Goal: Task Accomplishment & Management: Manage account settings

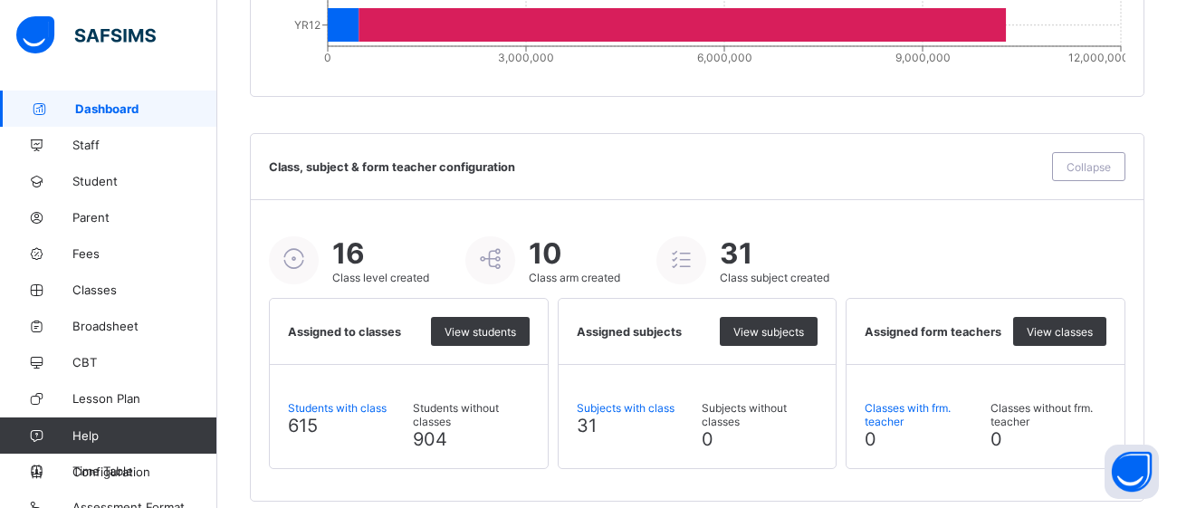
scroll to position [2105, 0]
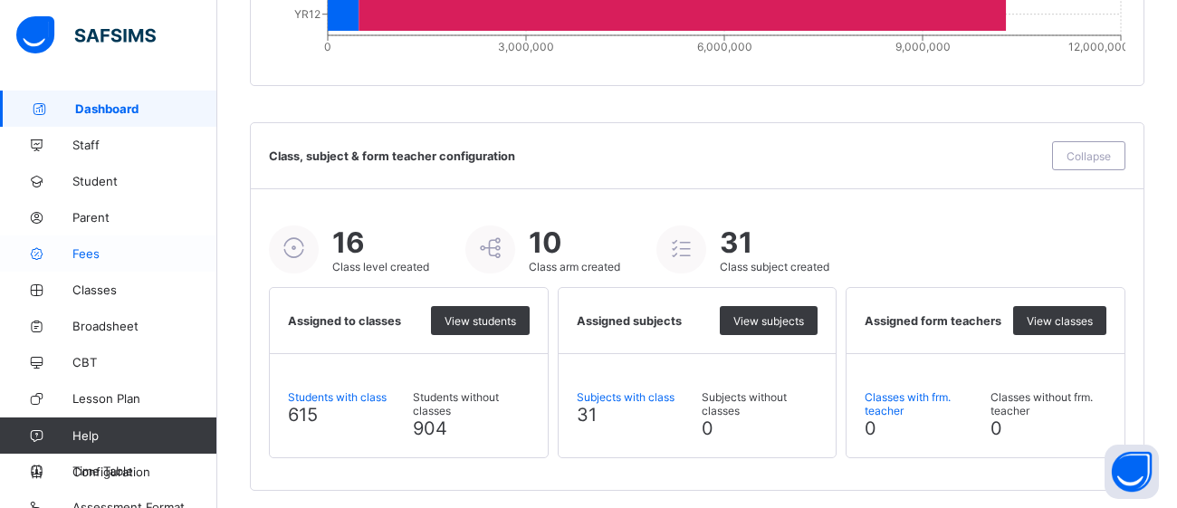
click at [73, 258] on span "Fees" at bounding box center [144, 253] width 145 height 14
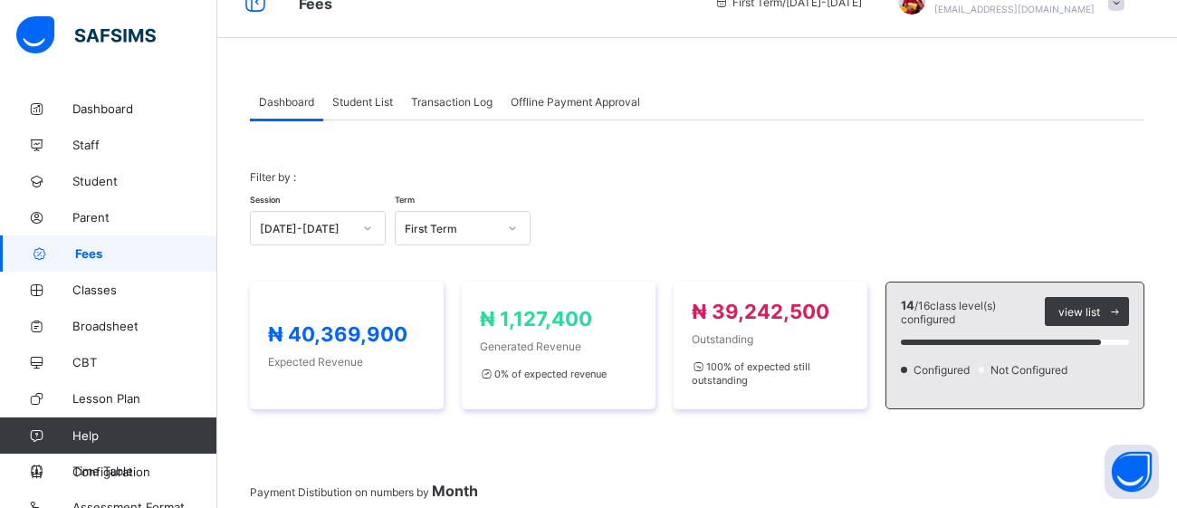
scroll to position [37, 0]
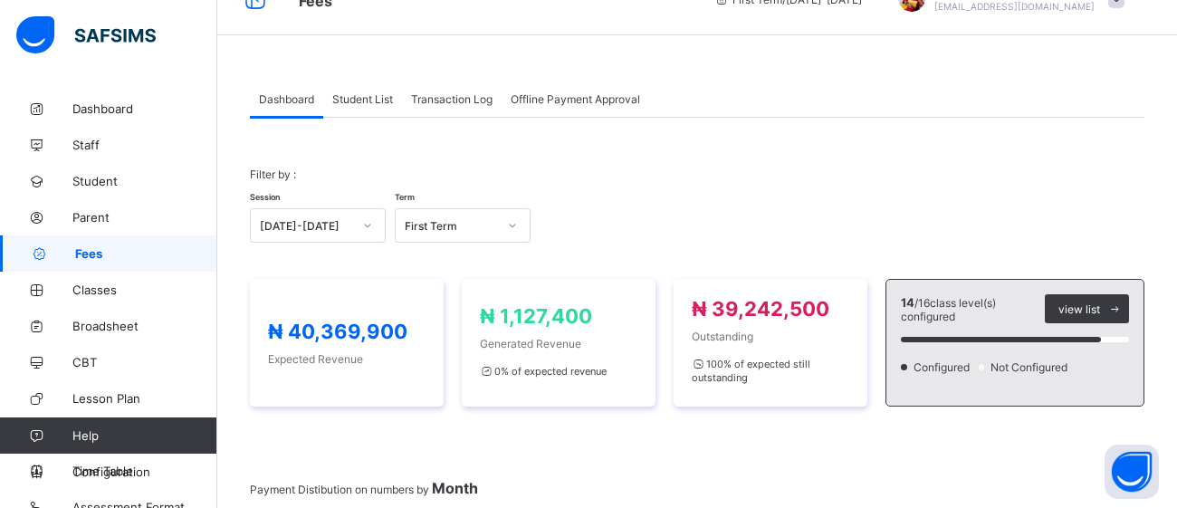
click at [382, 100] on span "Student List" at bounding box center [362, 99] width 61 height 14
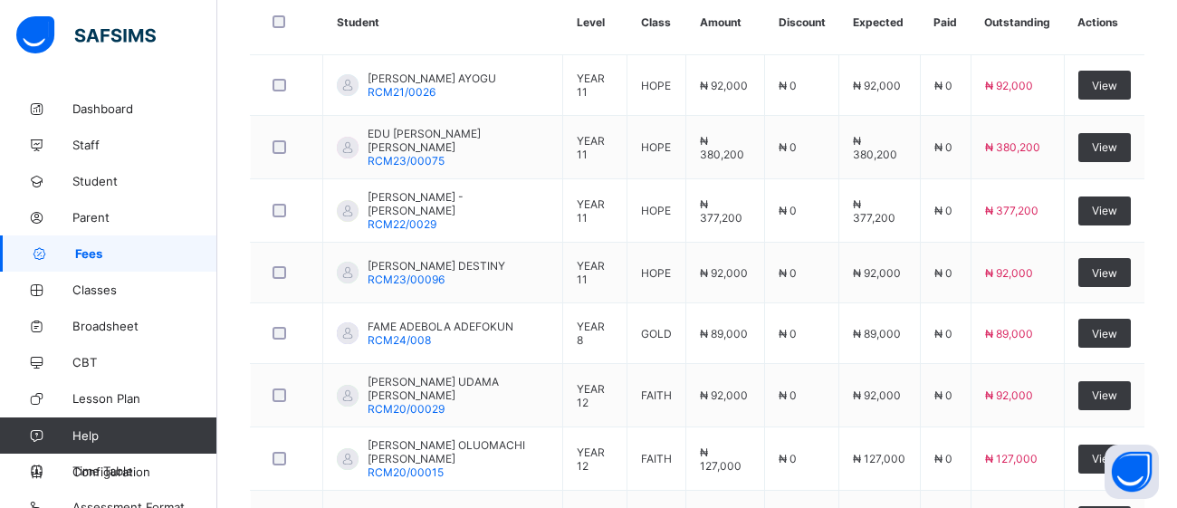
scroll to position [770, 0]
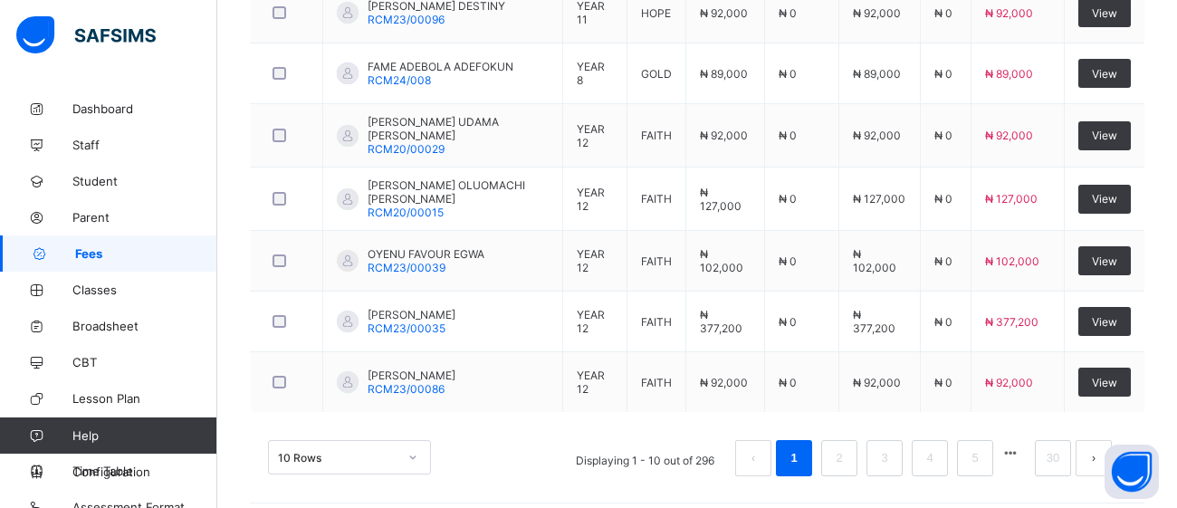
click at [407, 446] on div "10 Rows" at bounding box center [349, 457] width 163 height 34
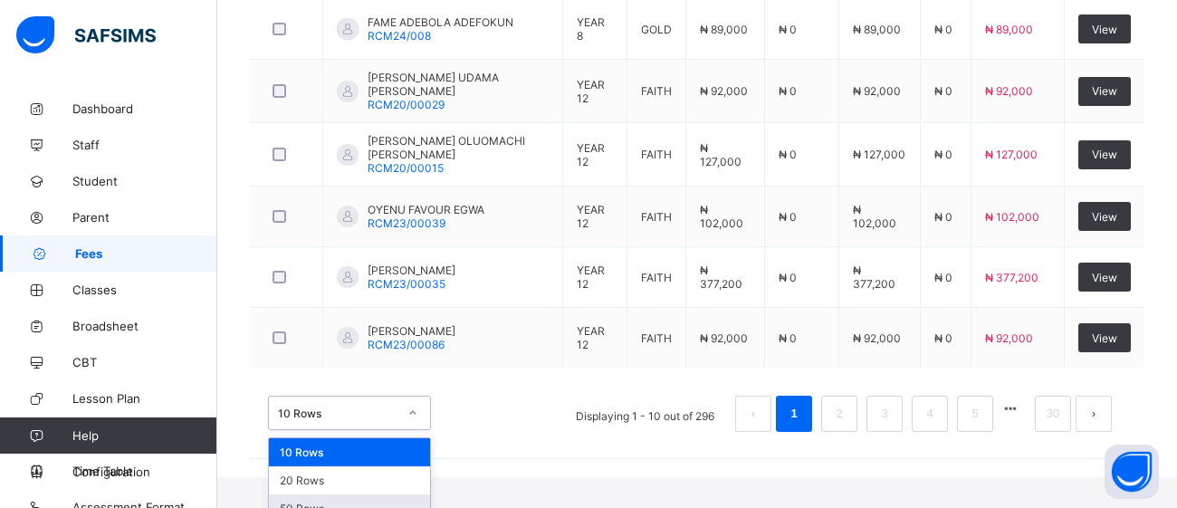
click at [360, 499] on div "50 Rows" at bounding box center [349, 508] width 161 height 28
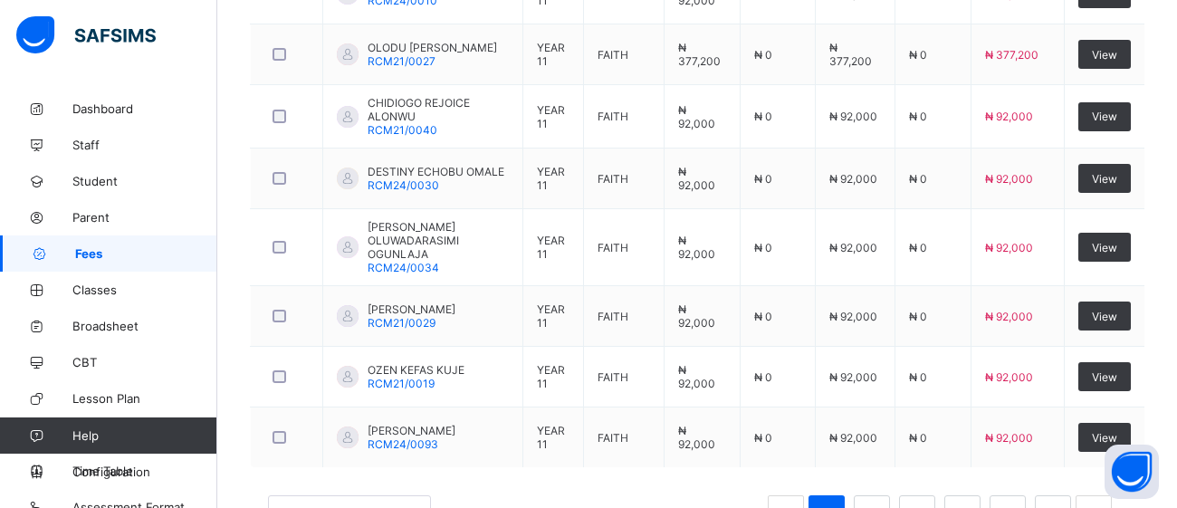
scroll to position [3219, 0]
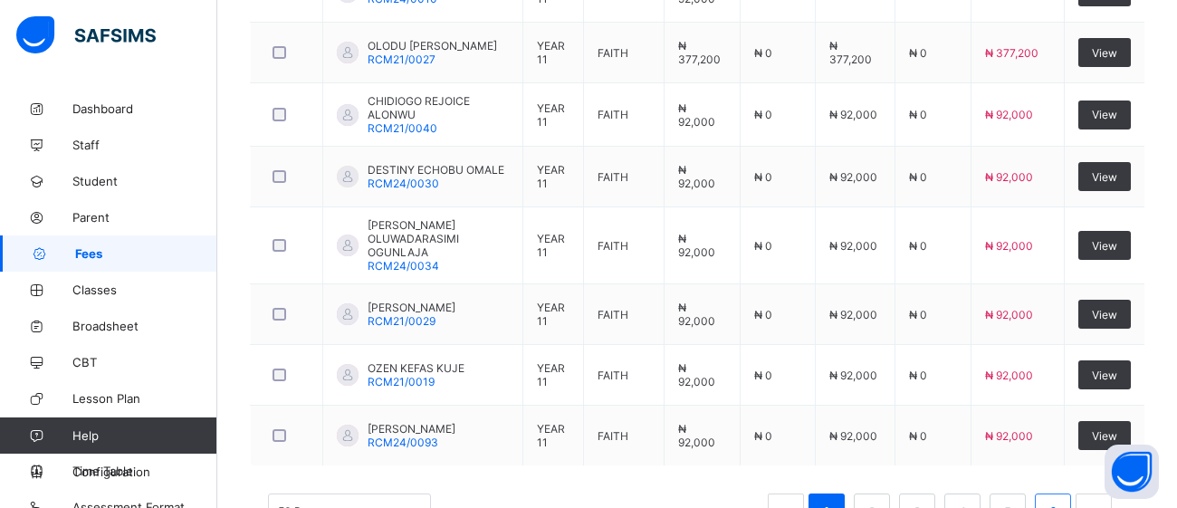
click at [1060, 500] on link "6" at bounding box center [1052, 512] width 17 height 24
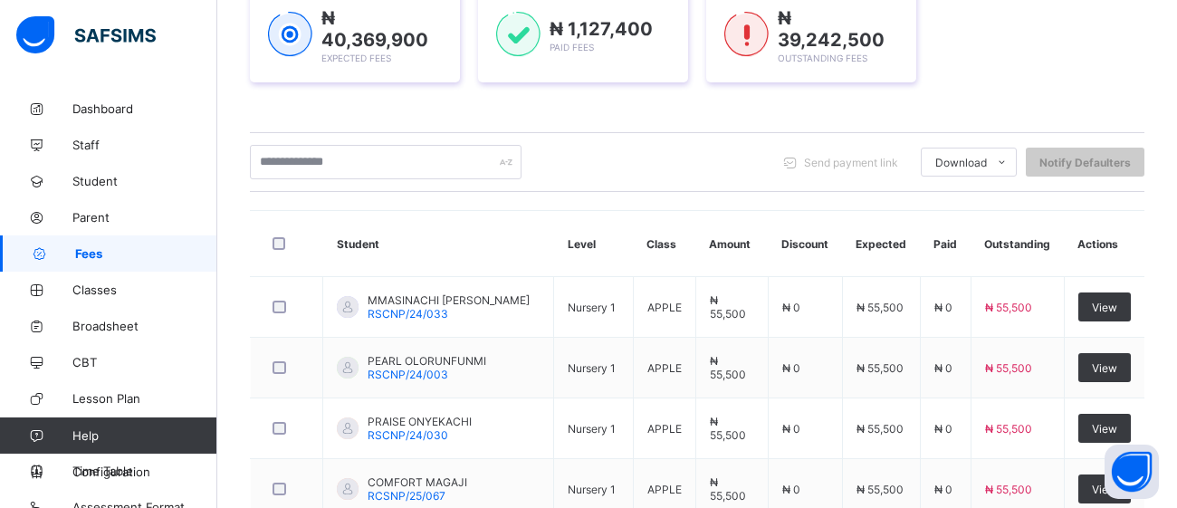
scroll to position [290, 0]
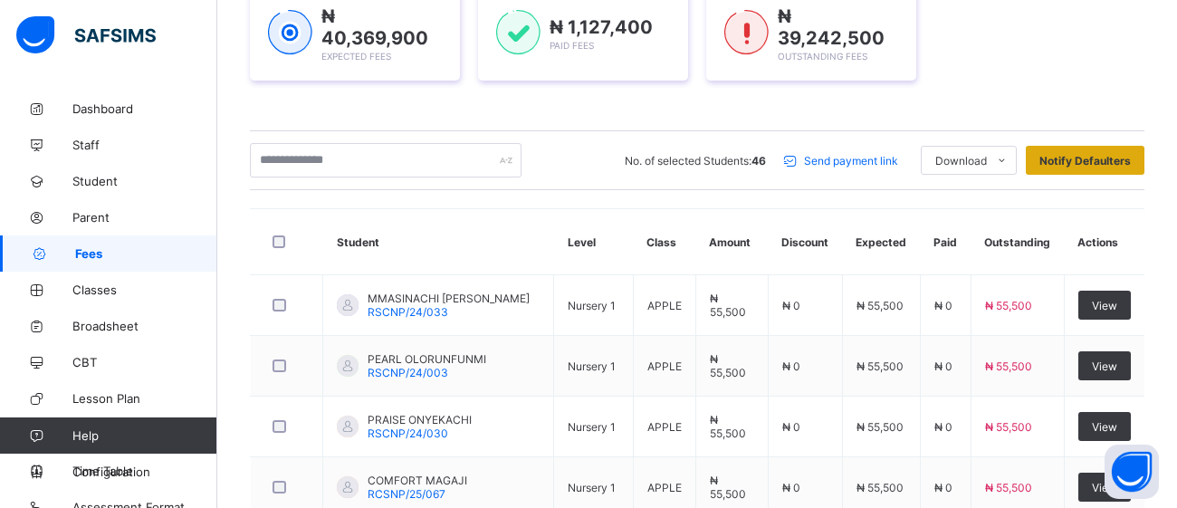
click at [1079, 158] on span "Notify Defaulters" at bounding box center [1085, 161] width 91 height 14
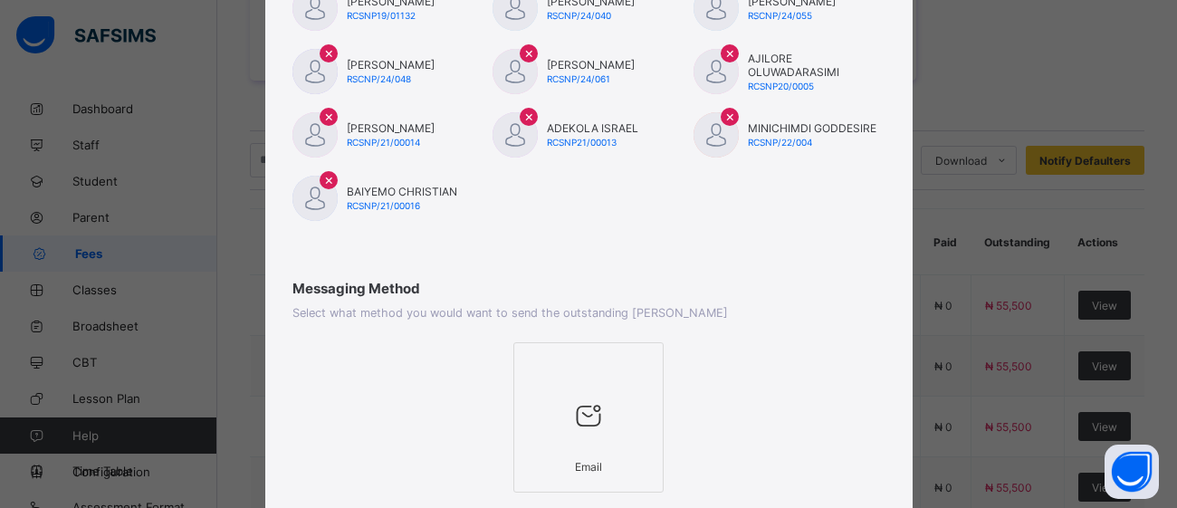
scroll to position [1209, 0]
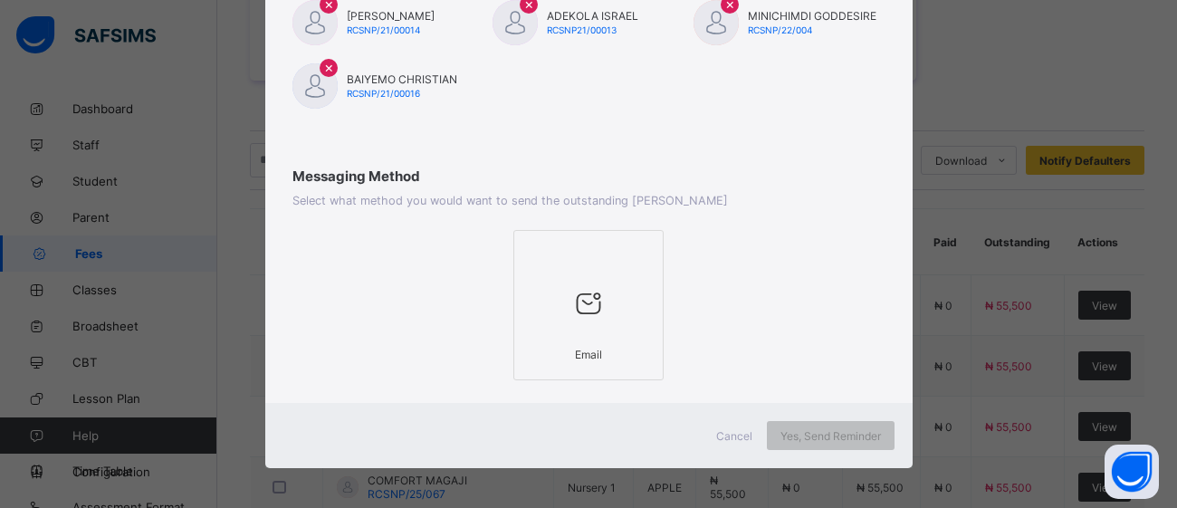
click at [586, 301] on icon at bounding box center [589, 303] width 38 height 33
click at [845, 433] on span "Yes, Send Reminder" at bounding box center [831, 436] width 101 height 14
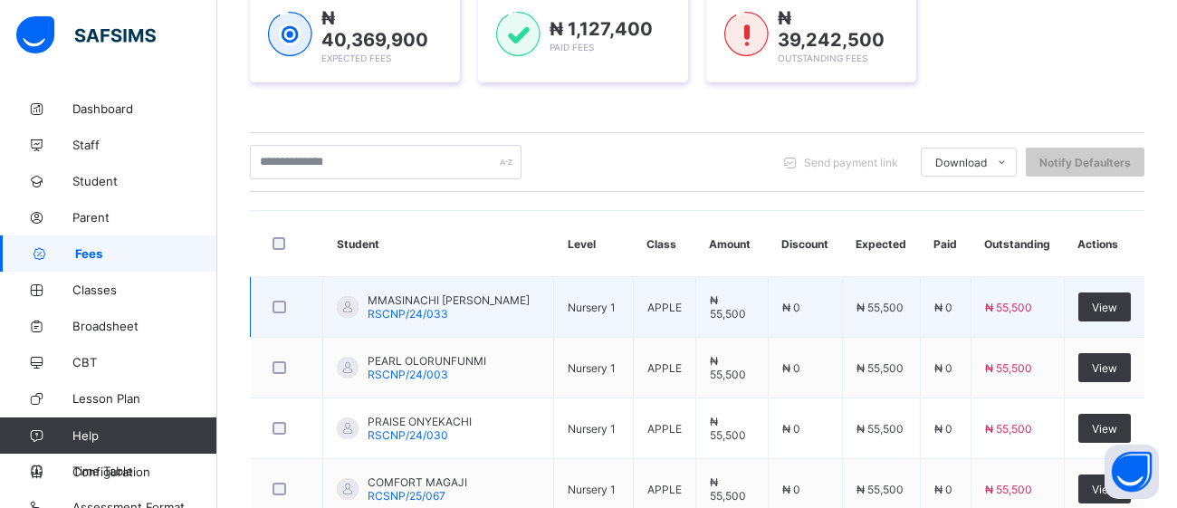
scroll to position [279, 0]
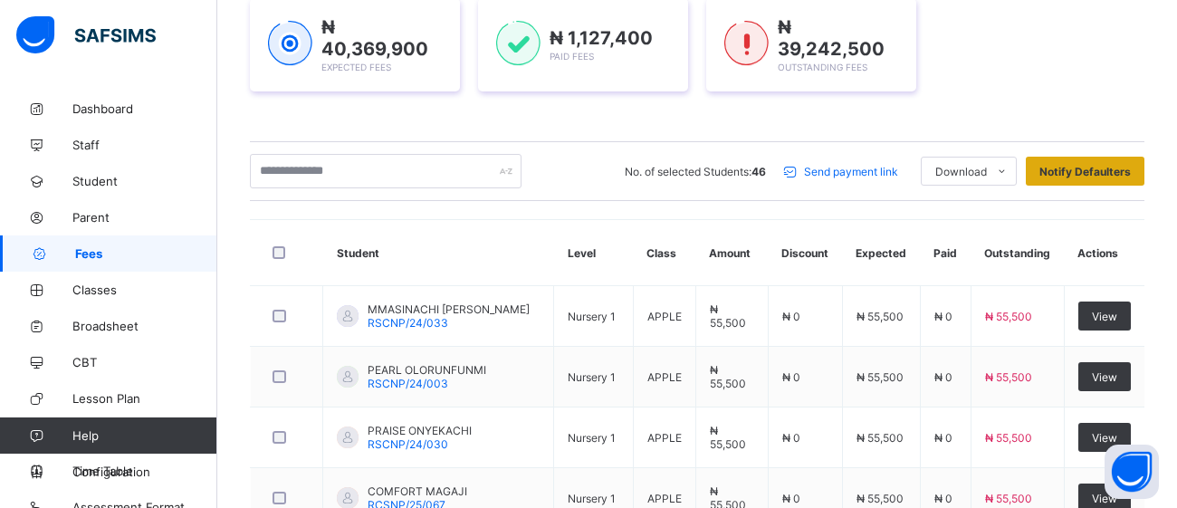
click at [1103, 168] on span "Notify Defaulters" at bounding box center [1085, 172] width 91 height 14
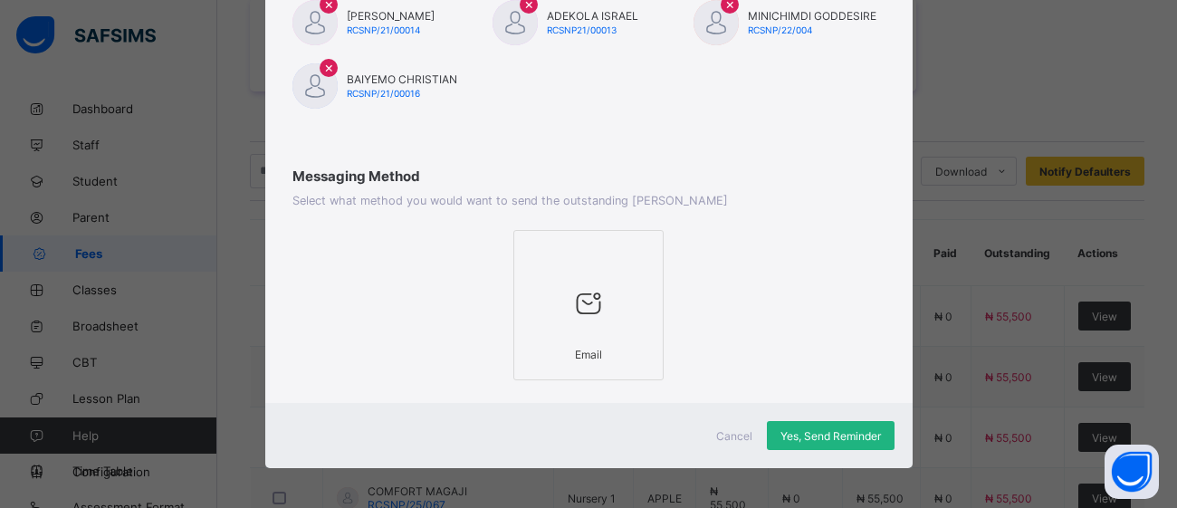
click at [841, 429] on span "Yes, Send Reminder" at bounding box center [831, 436] width 101 height 14
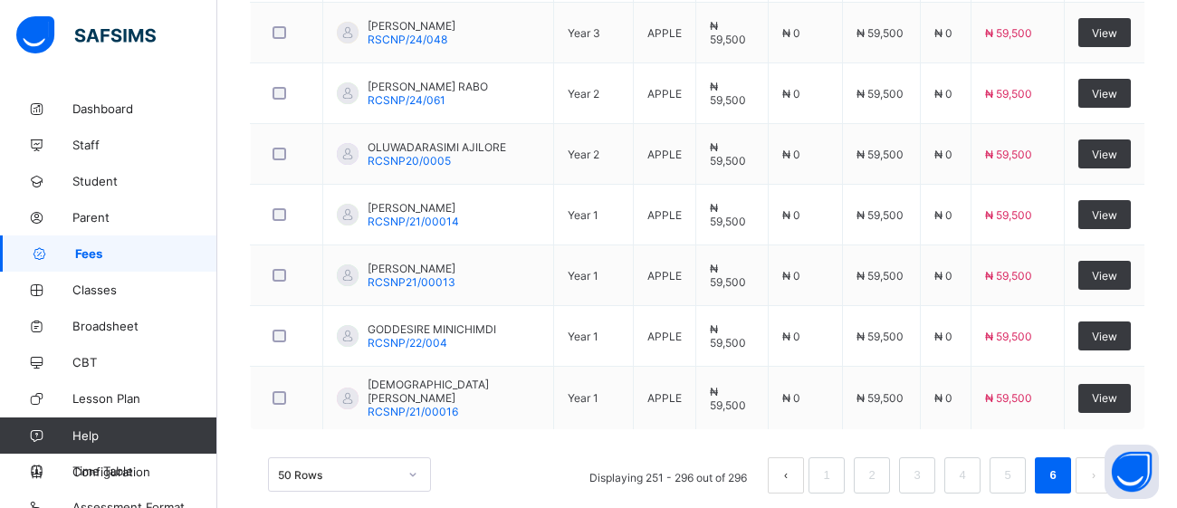
scroll to position [2950, 0]
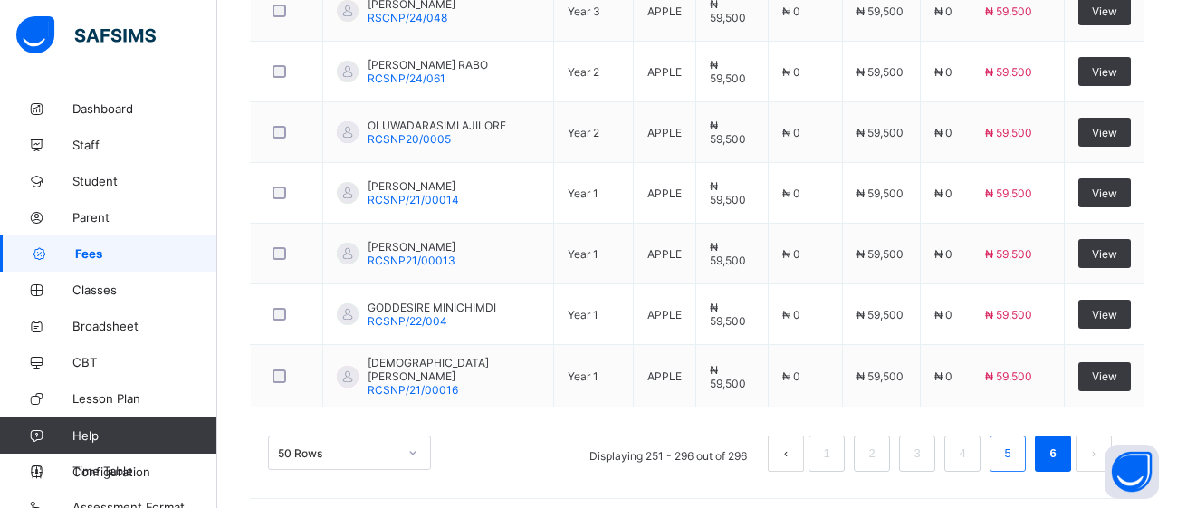
click at [1020, 454] on li "5" at bounding box center [1008, 454] width 36 height 36
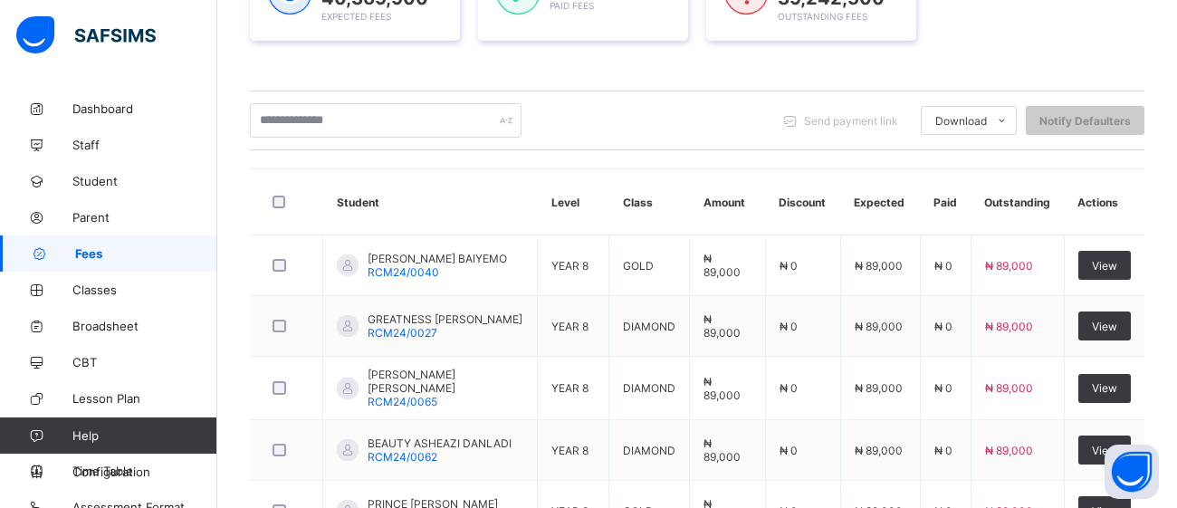
scroll to position [306, 0]
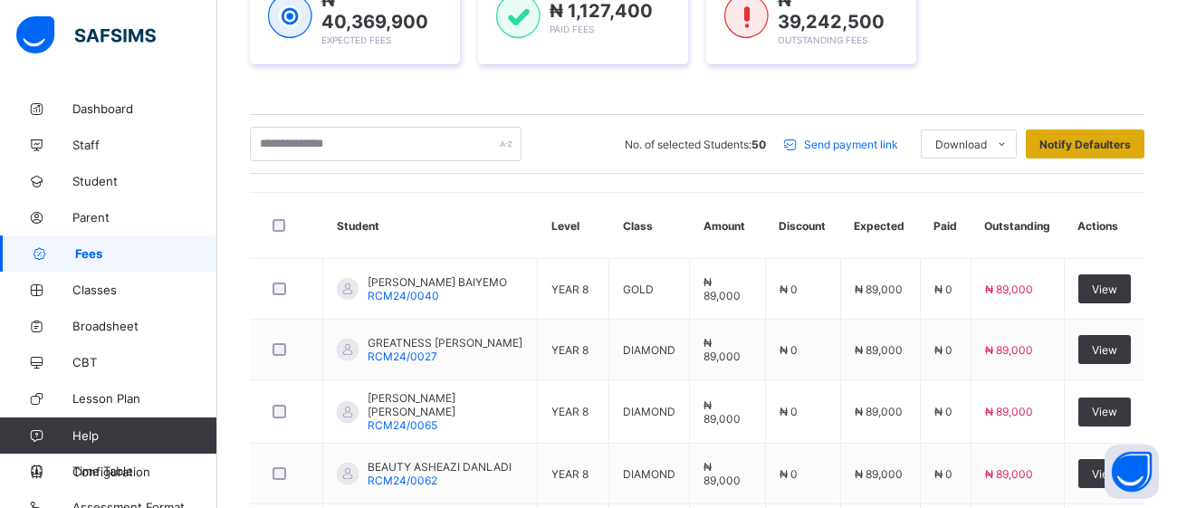
click at [1091, 143] on span "Notify Defaulters" at bounding box center [1085, 145] width 91 height 14
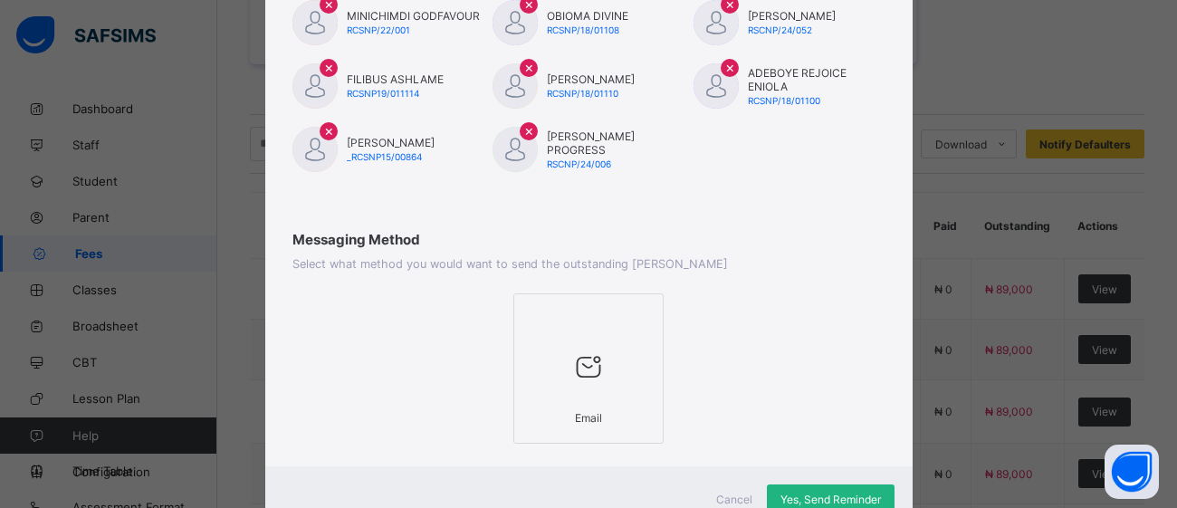
click at [819, 495] on span "Yes, Send Reminder" at bounding box center [831, 500] width 101 height 14
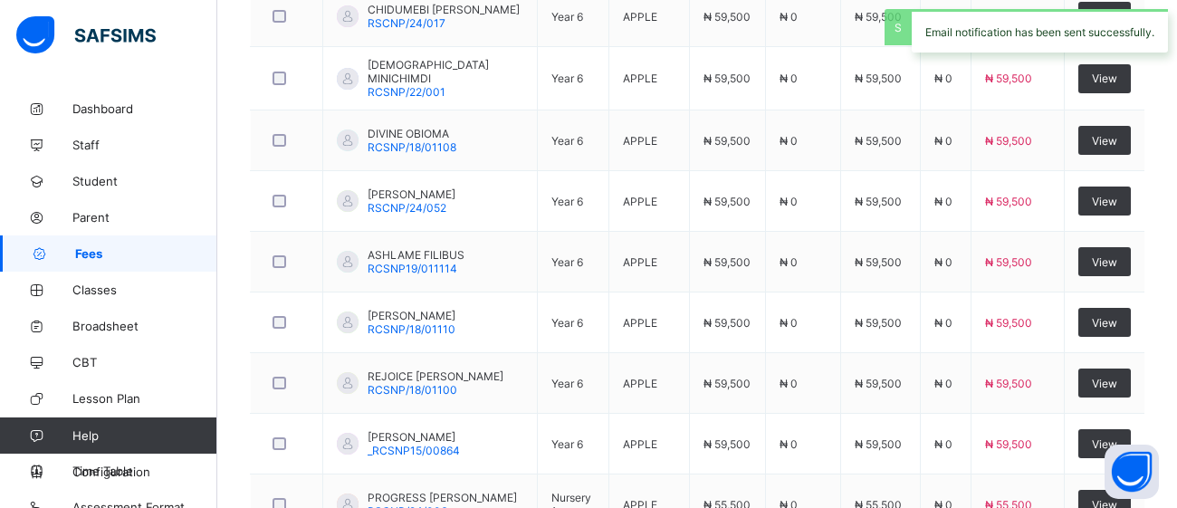
scroll to position [3195, 0]
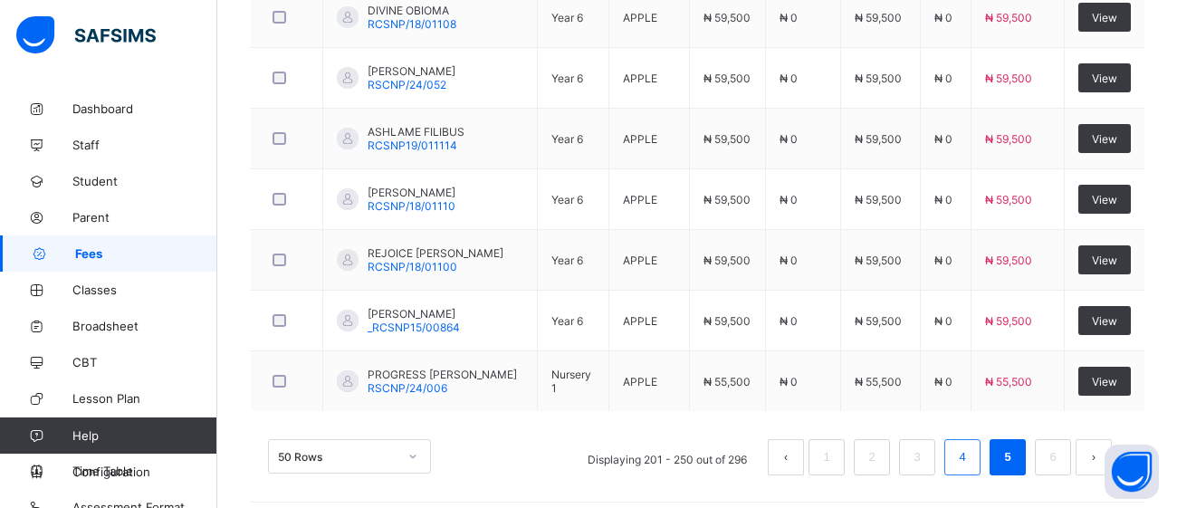
click at [963, 447] on link "4" at bounding box center [962, 458] width 17 height 24
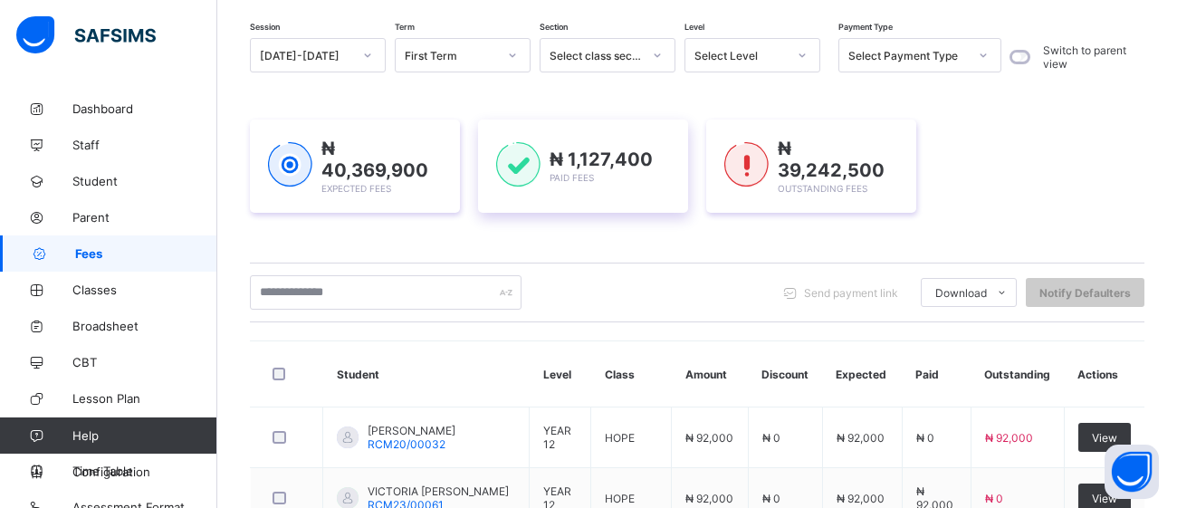
scroll to position [156, 0]
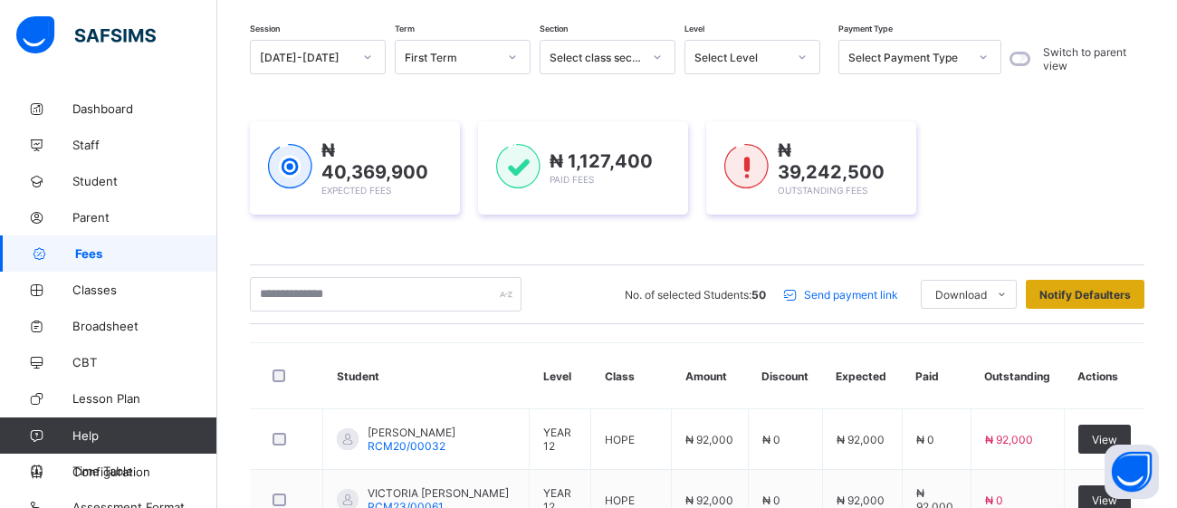
click at [1108, 293] on span "Notify Defaulters" at bounding box center [1085, 295] width 91 height 14
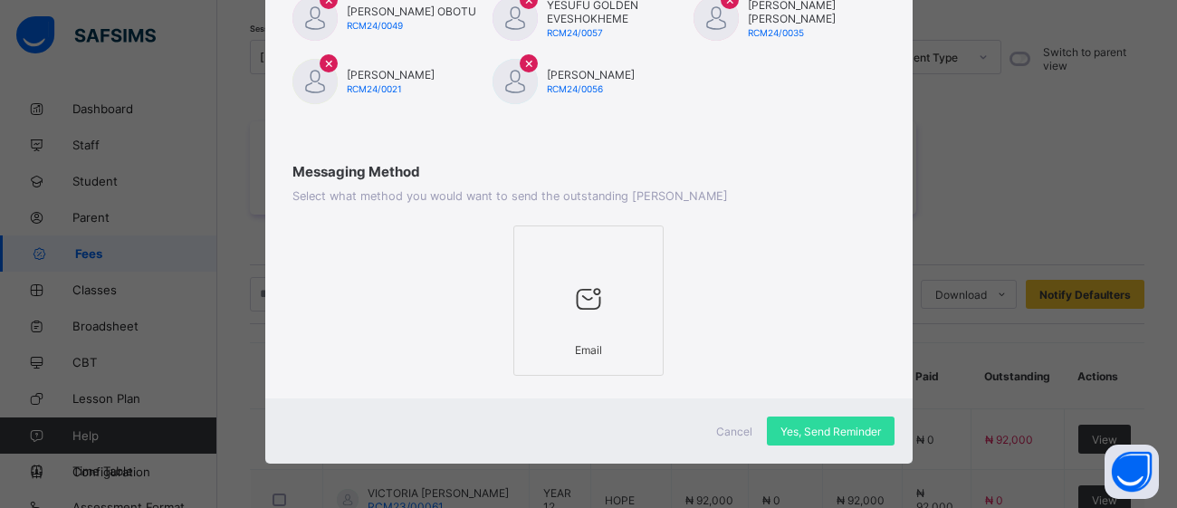
scroll to position [1279, 0]
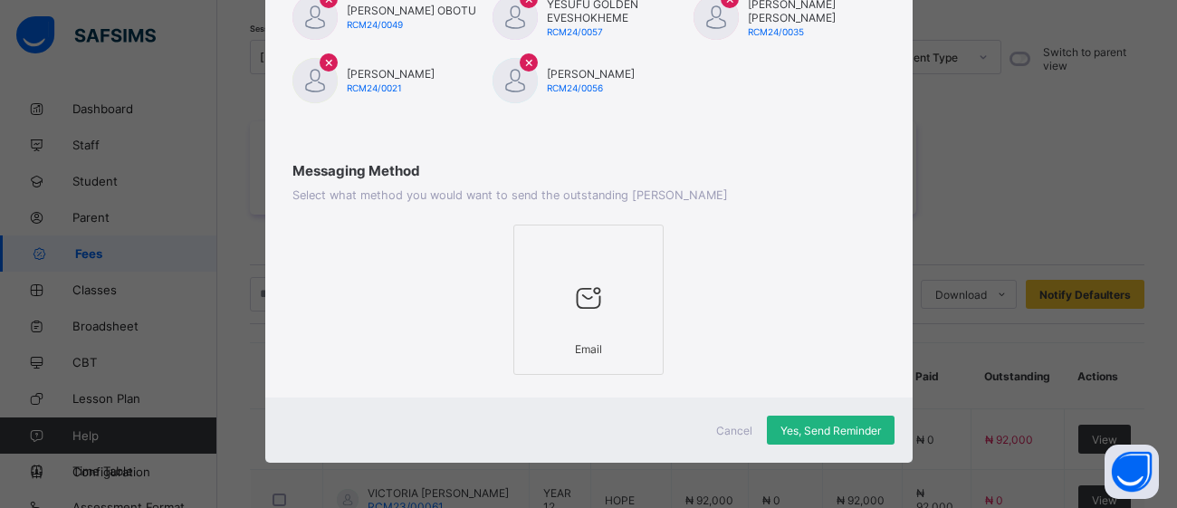
click at [847, 436] on span "Yes, Send Reminder" at bounding box center [831, 431] width 101 height 14
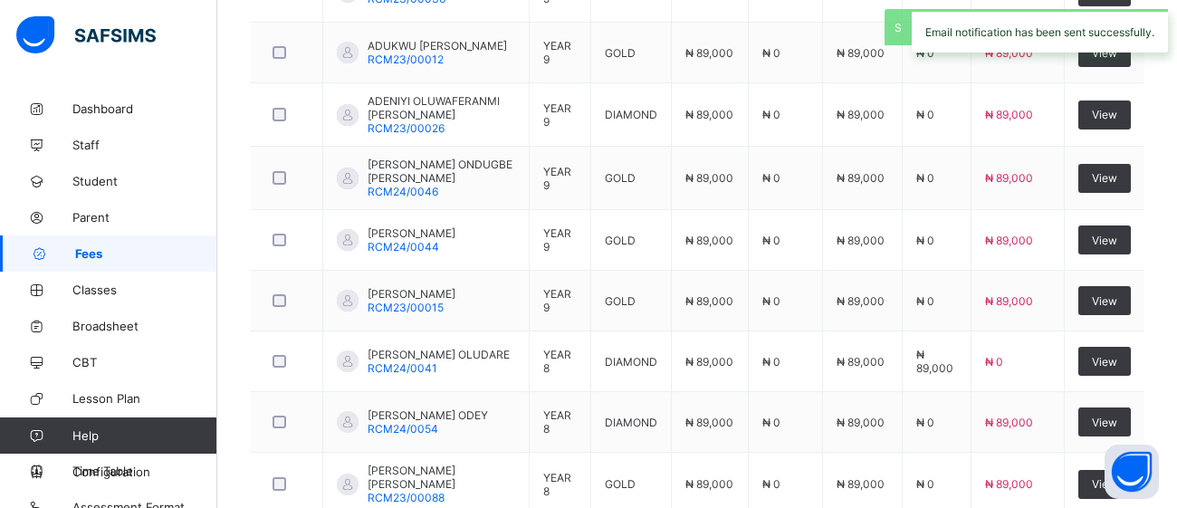
scroll to position [3214, 0]
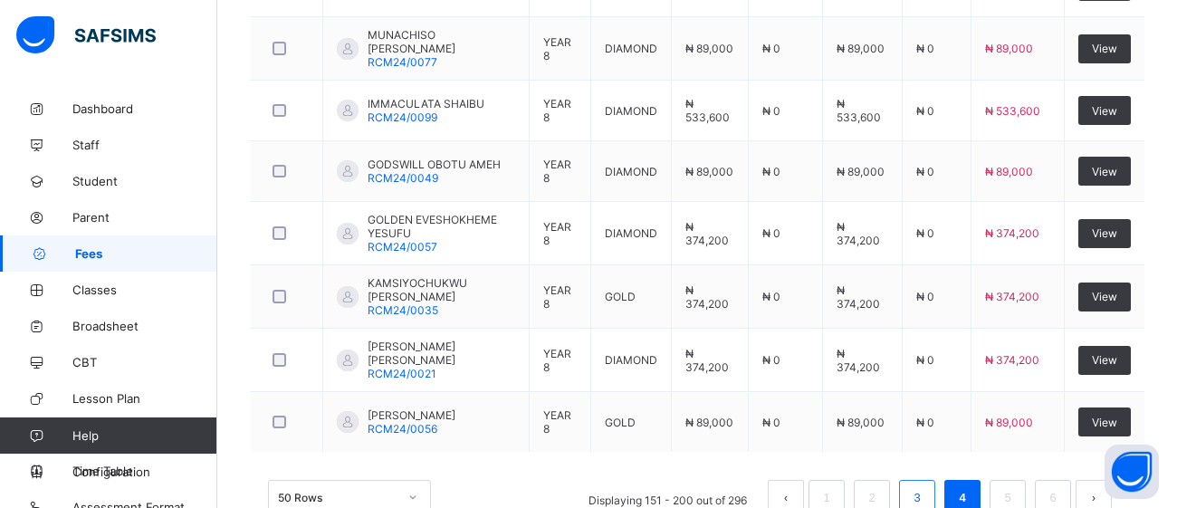
click at [909, 486] on link "3" at bounding box center [916, 498] width 17 height 24
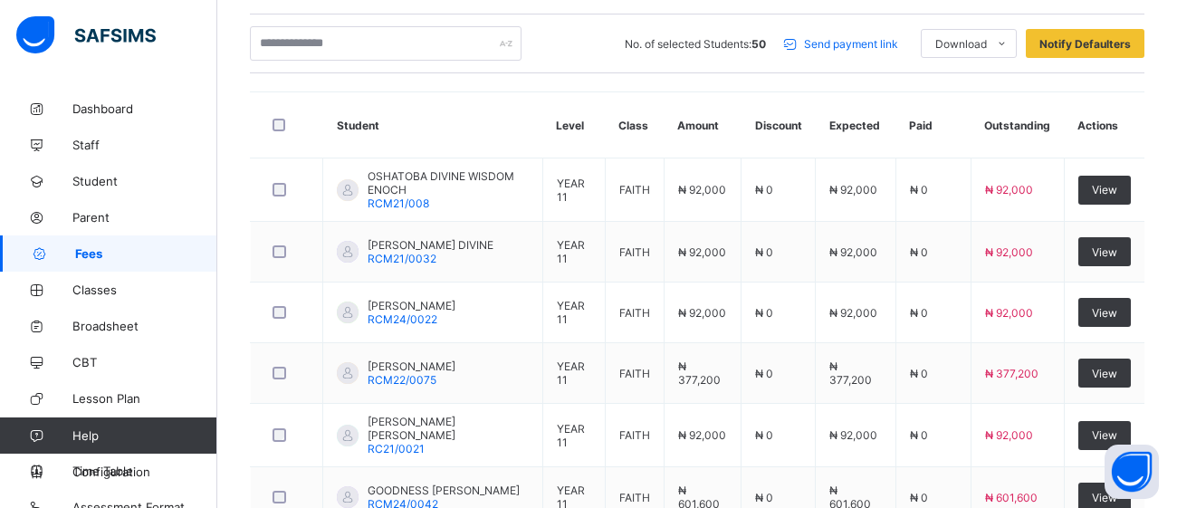
scroll to position [313, 0]
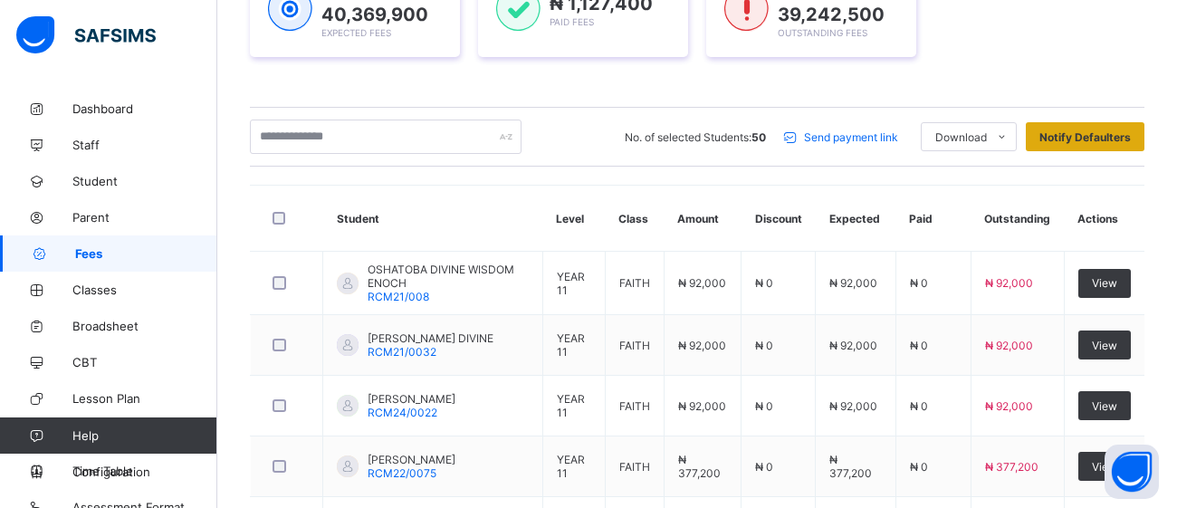
click at [1082, 132] on span "Notify Defaulters" at bounding box center [1085, 137] width 91 height 14
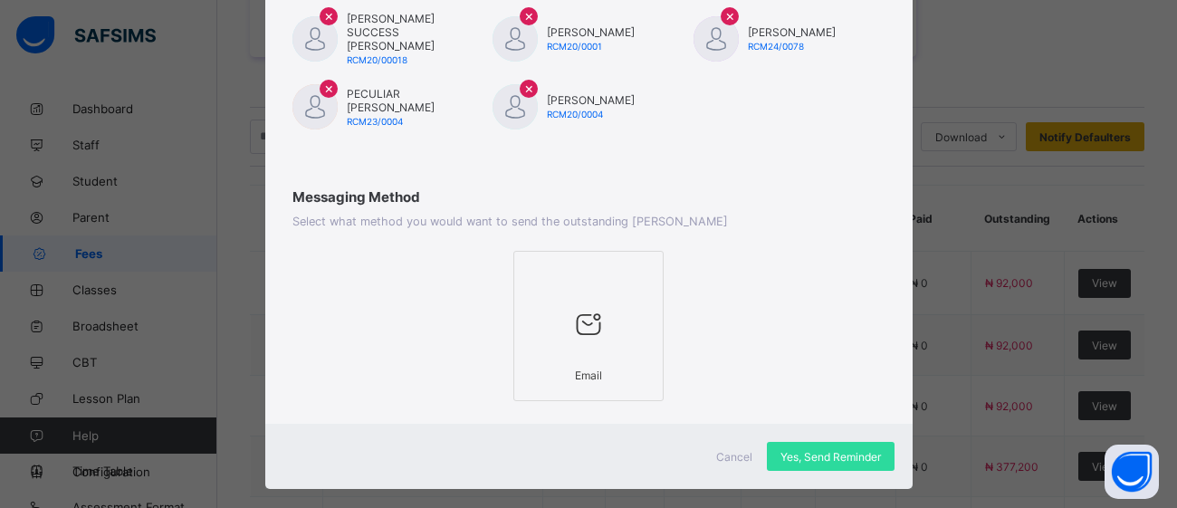
scroll to position [1271, 0]
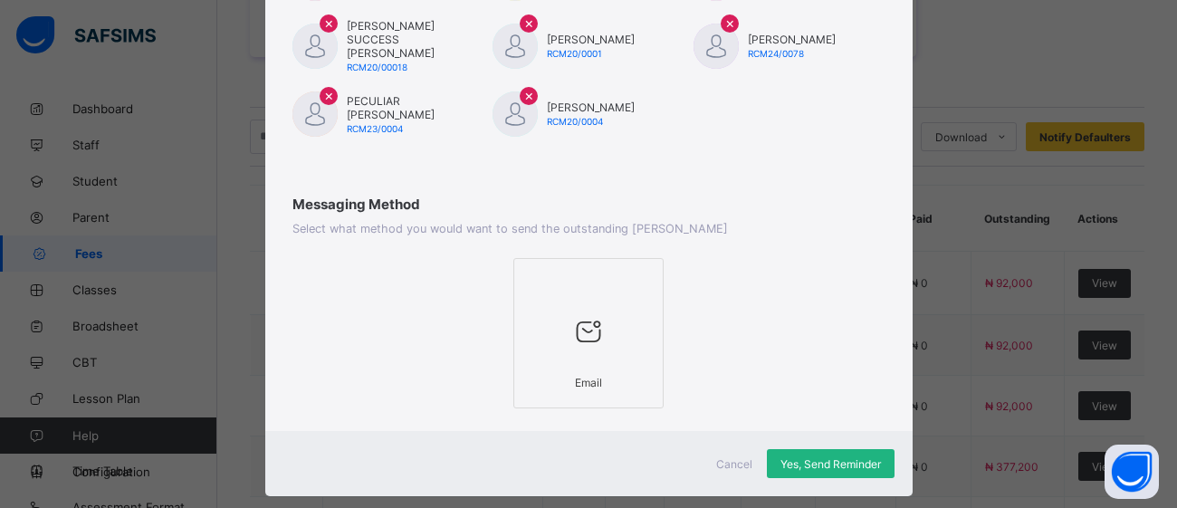
click at [823, 457] on span "Yes, Send Reminder" at bounding box center [831, 464] width 101 height 14
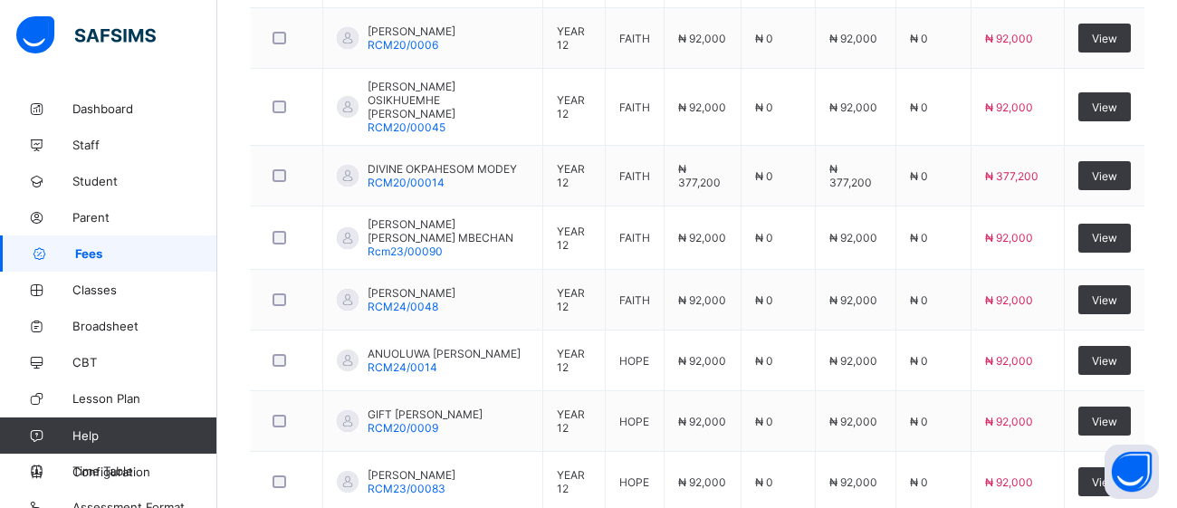
scroll to position [3208, 0]
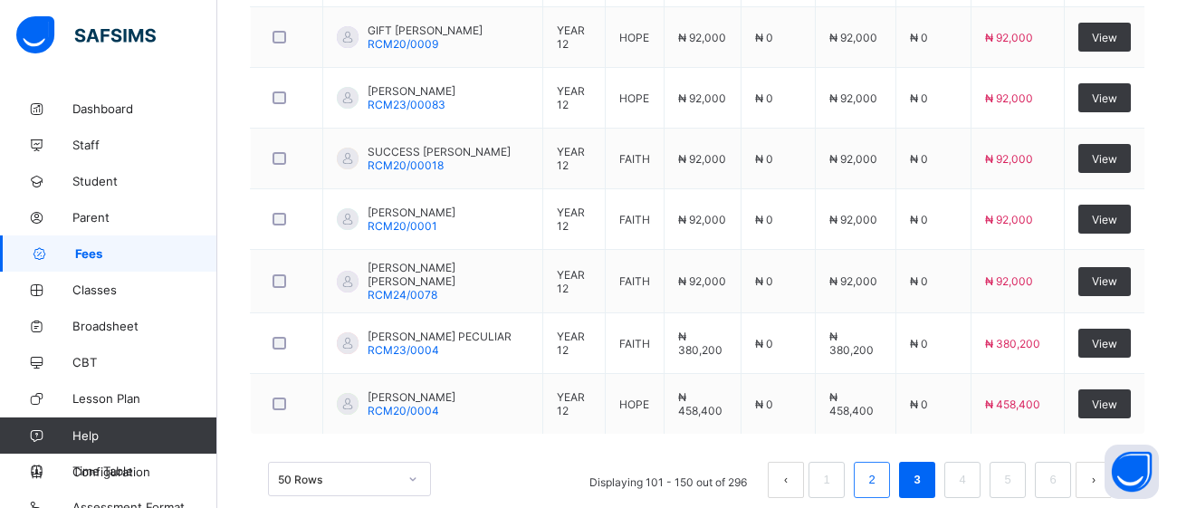
click at [870, 468] on link "2" at bounding box center [871, 480] width 17 height 24
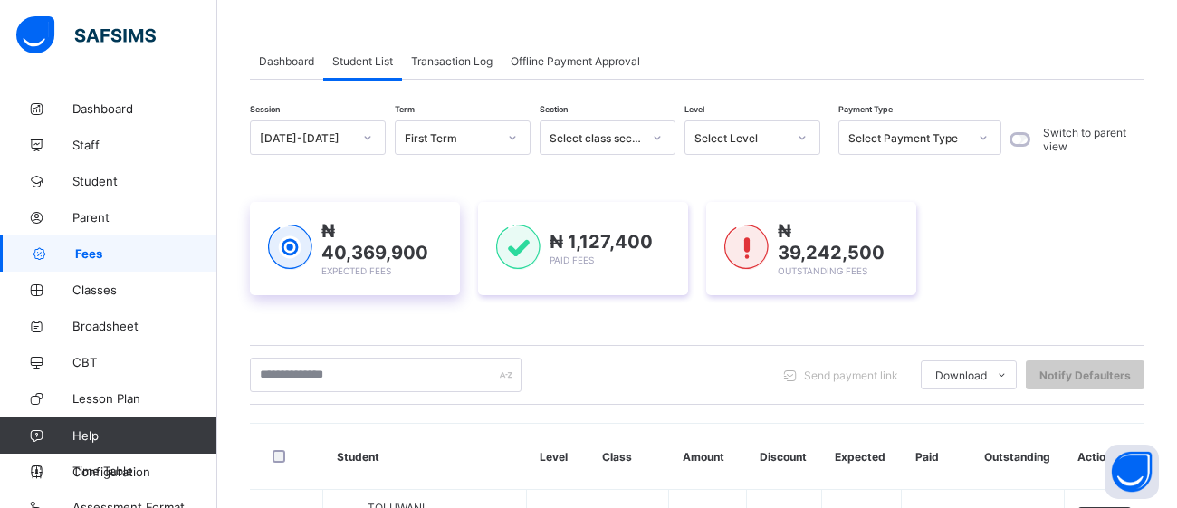
scroll to position [69, 0]
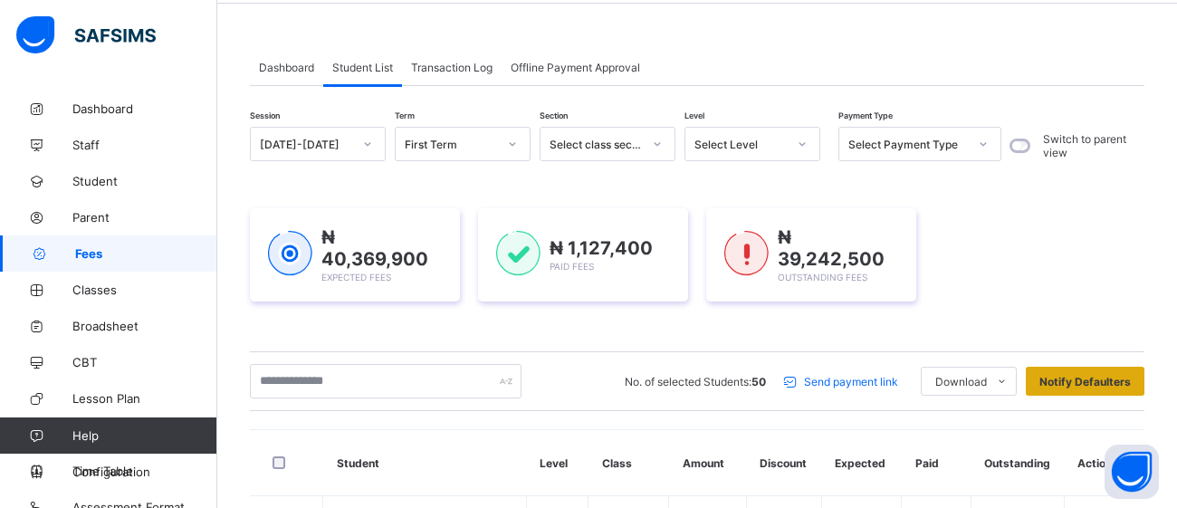
click at [1117, 377] on span "Notify Defaulters" at bounding box center [1085, 382] width 91 height 14
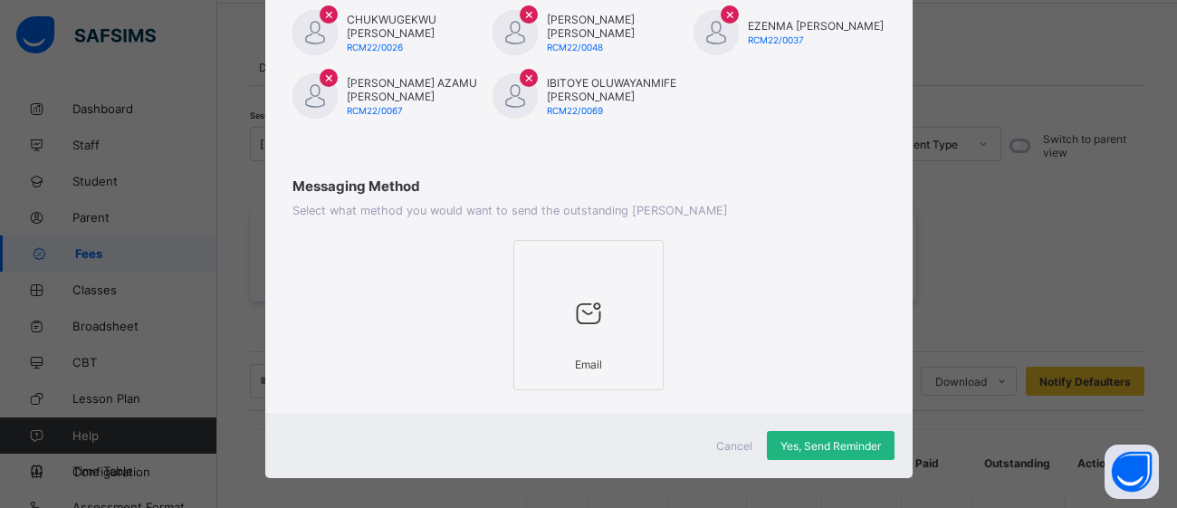
click at [825, 439] on span "Yes, Send Reminder" at bounding box center [831, 446] width 101 height 14
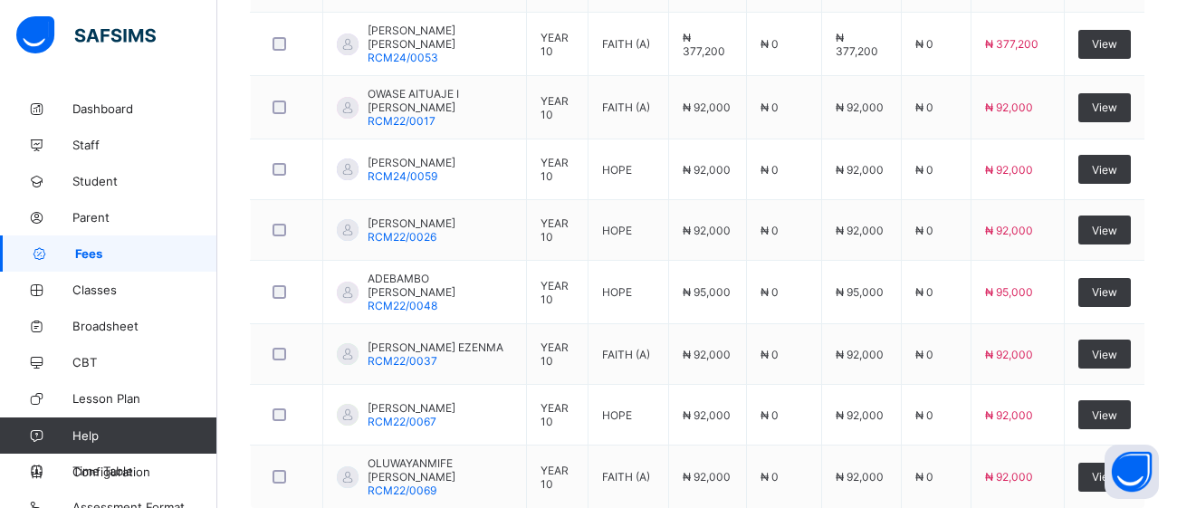
scroll to position [3212, 0]
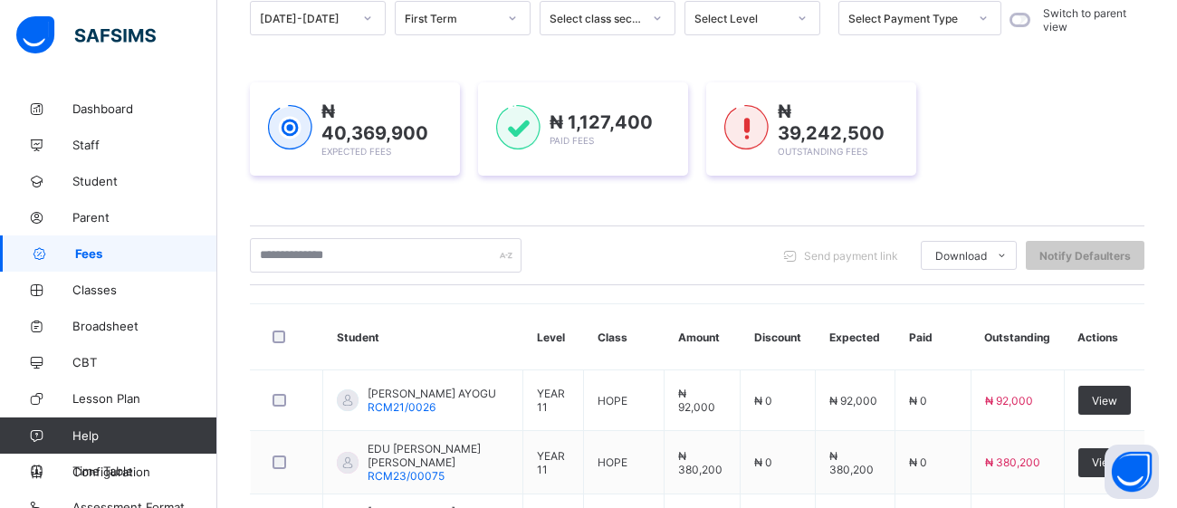
scroll to position [189, 0]
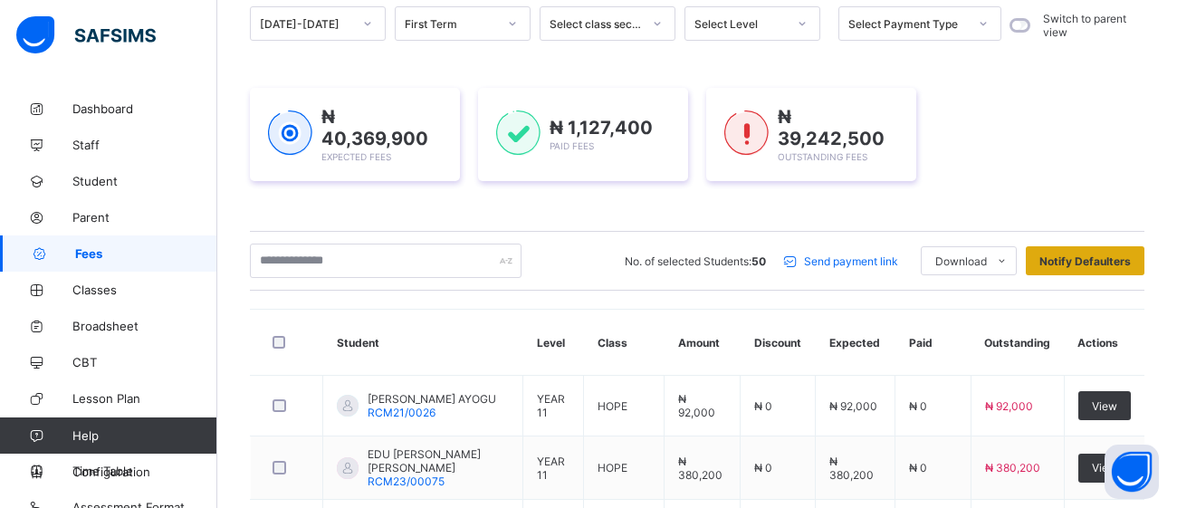
click at [1102, 267] on div "Notify Defaulters" at bounding box center [1085, 260] width 119 height 29
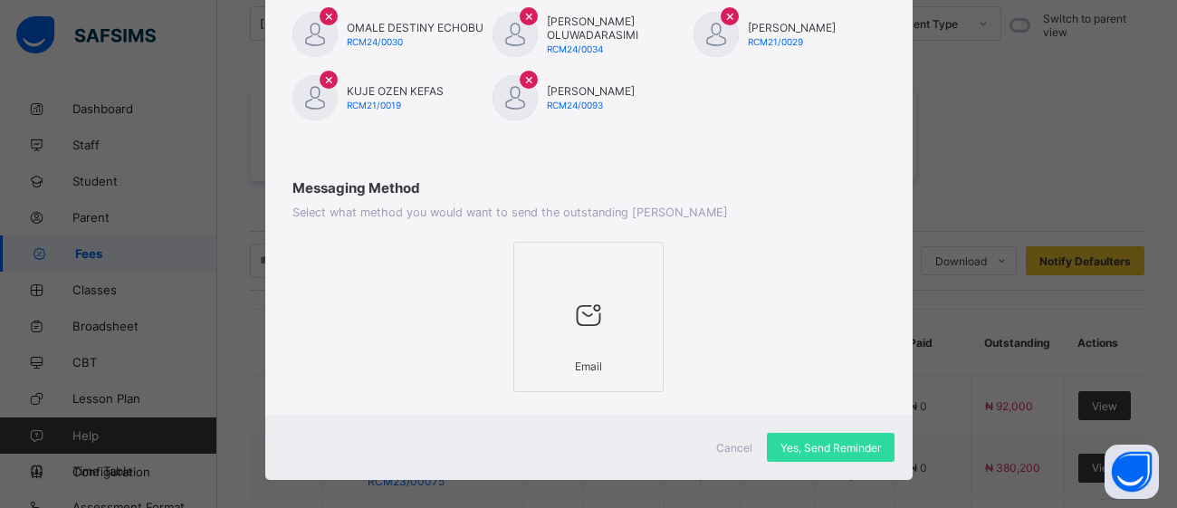
scroll to position [1279, 0]
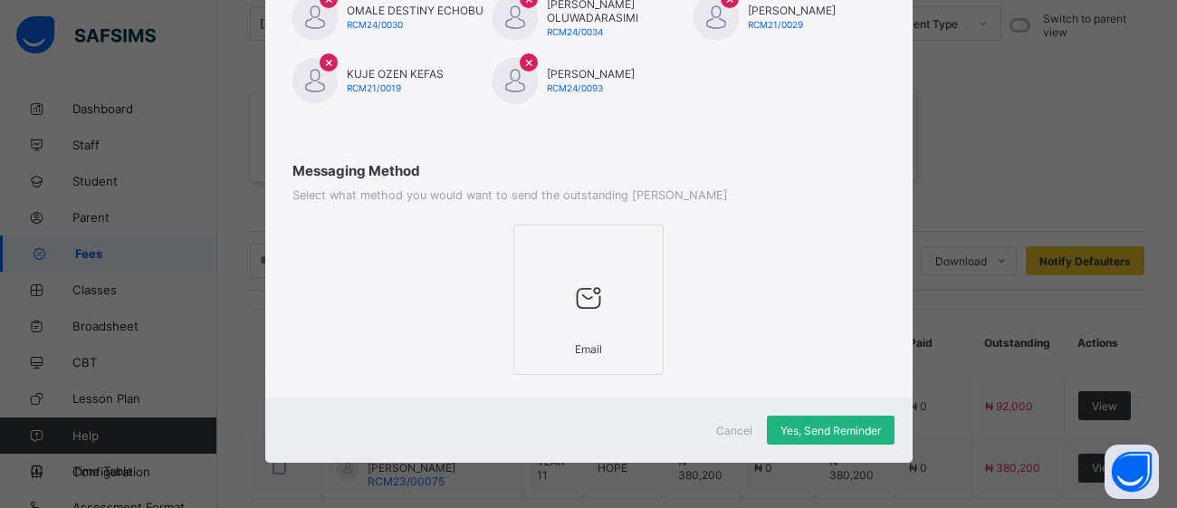
click at [807, 430] on span "Yes, Send Reminder" at bounding box center [831, 431] width 101 height 14
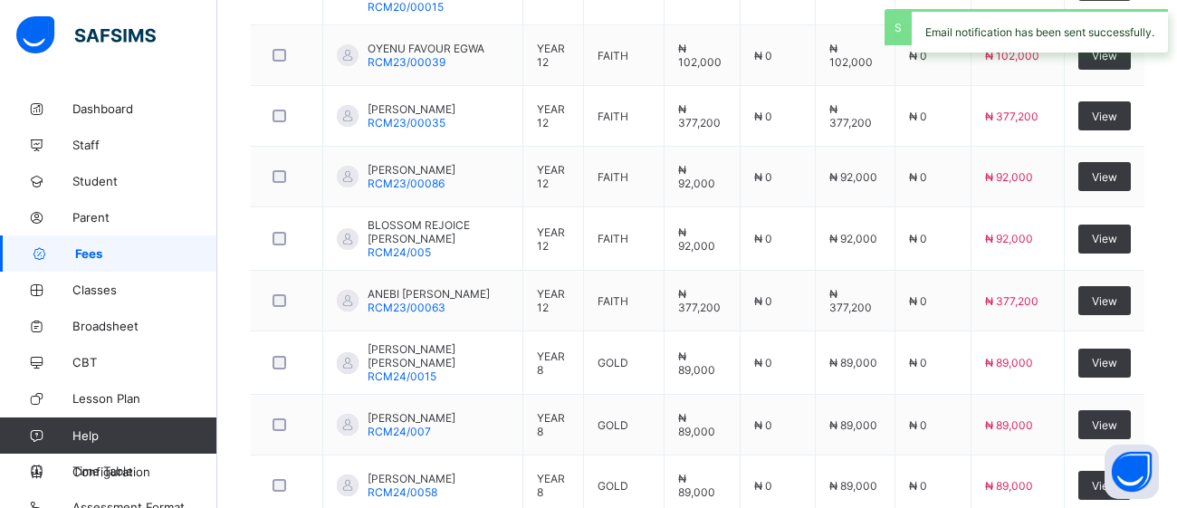
scroll to position [993, 0]
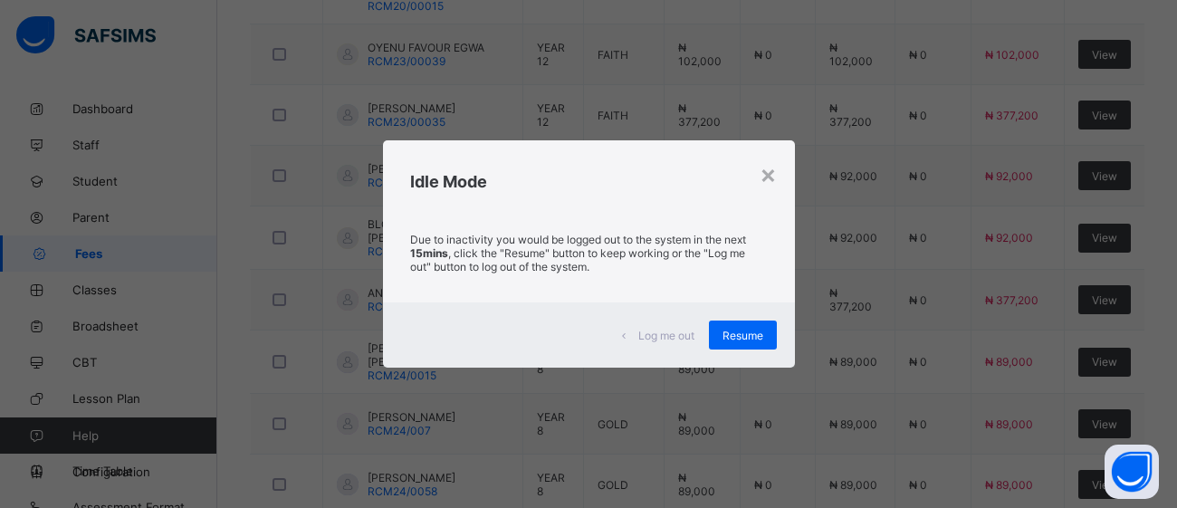
click at [554, 504] on div "× Idle Mode Due to inactivity you would be logged out to the system in the next…" at bounding box center [588, 254] width 1177 height 508
click at [710, 504] on div "× Idle Mode Due to inactivity you would be logged out to the system in the next…" at bounding box center [588, 254] width 1177 height 508
click at [745, 332] on span "Resume" at bounding box center [743, 336] width 41 height 14
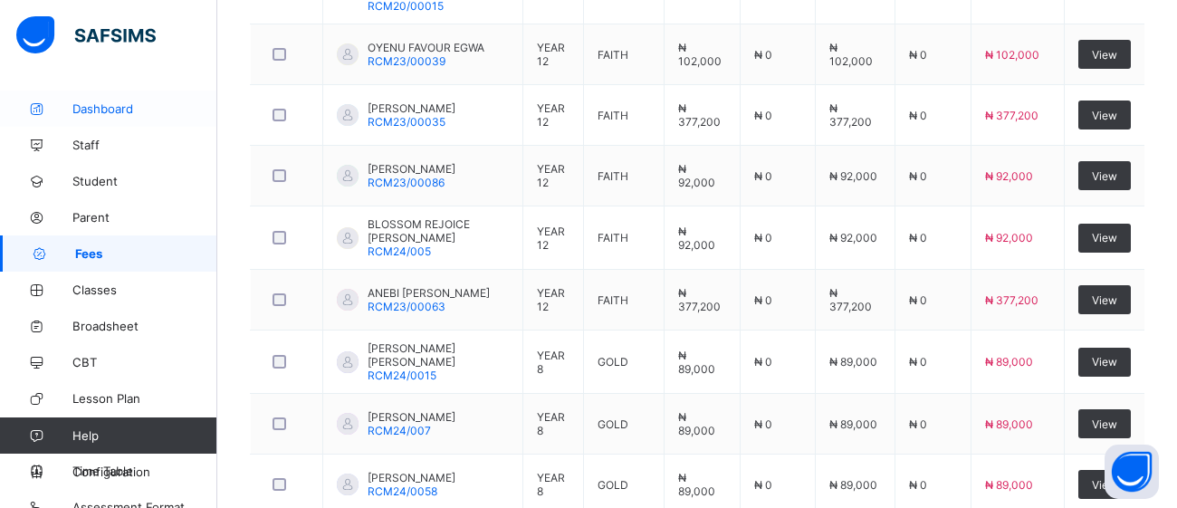
click at [114, 107] on span "Dashboard" at bounding box center [144, 108] width 145 height 14
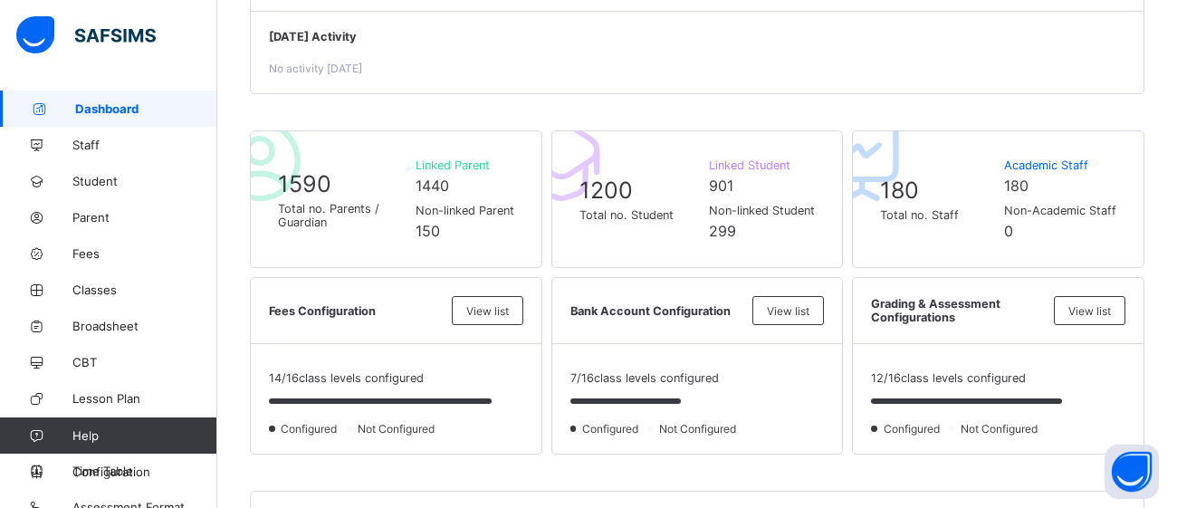
scroll to position [322, 0]
click at [98, 150] on span "Staff" at bounding box center [144, 145] width 145 height 14
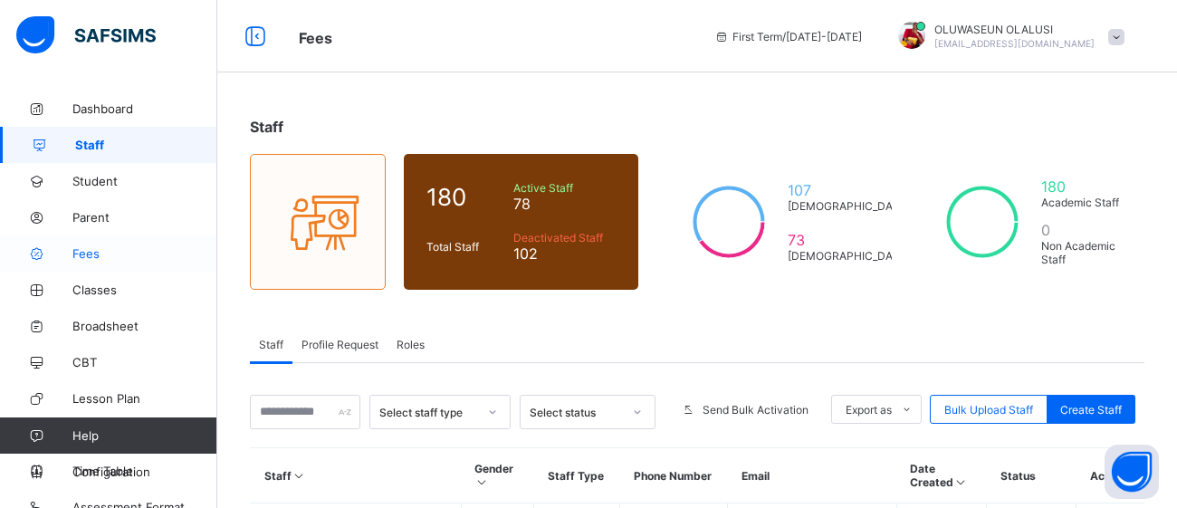
click at [91, 248] on span "Fees" at bounding box center [144, 253] width 145 height 14
